Goal: Find specific page/section

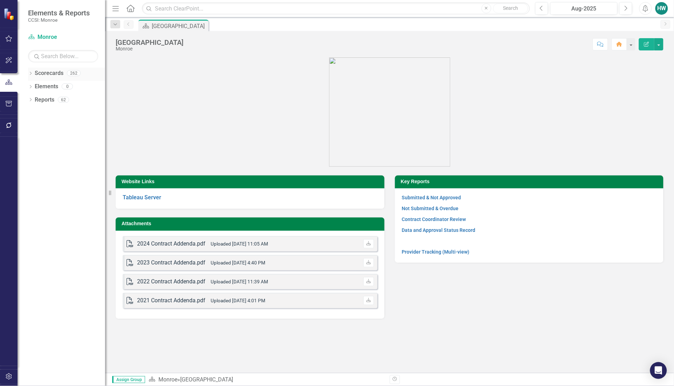
click at [30, 73] on icon "Dropdown" at bounding box center [30, 74] width 5 height 4
click at [32, 84] on icon "Dropdown" at bounding box center [34, 86] width 5 height 4
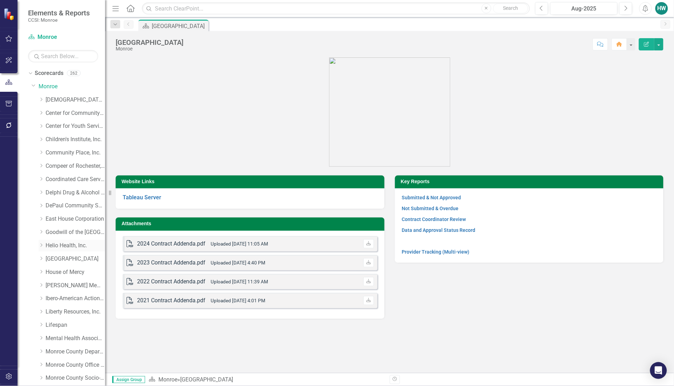
click at [43, 246] on icon "Dropdown" at bounding box center [41, 245] width 5 height 4
click at [76, 274] on link "Inpatient Rehab" at bounding box center [79, 273] width 53 height 8
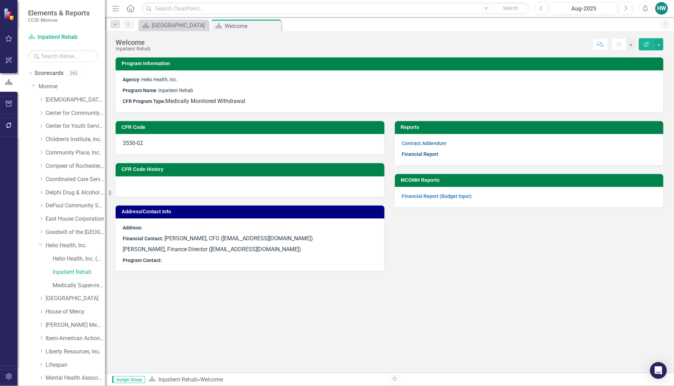
click at [425, 155] on link "Financial Report" at bounding box center [420, 154] width 37 height 6
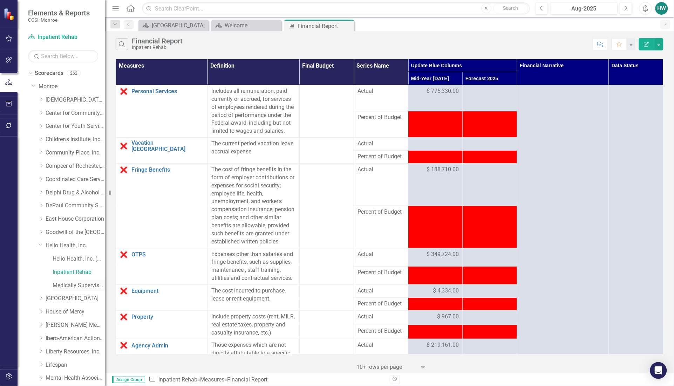
click at [71, 287] on link "Medically Supervised Withdrawal Residence" at bounding box center [79, 286] width 53 height 8
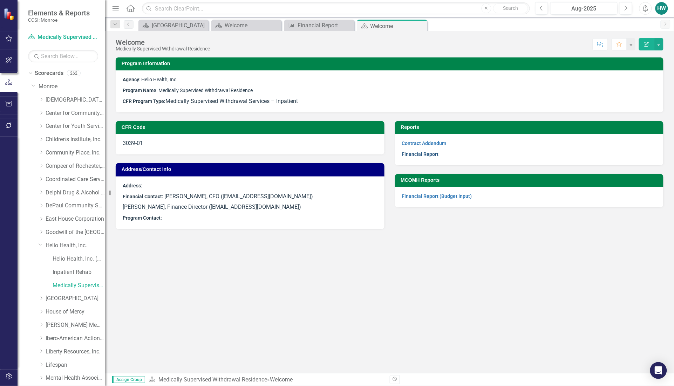
click at [415, 152] on link "Financial Report" at bounding box center [420, 154] width 37 height 6
